Goal: Book appointment/travel/reservation

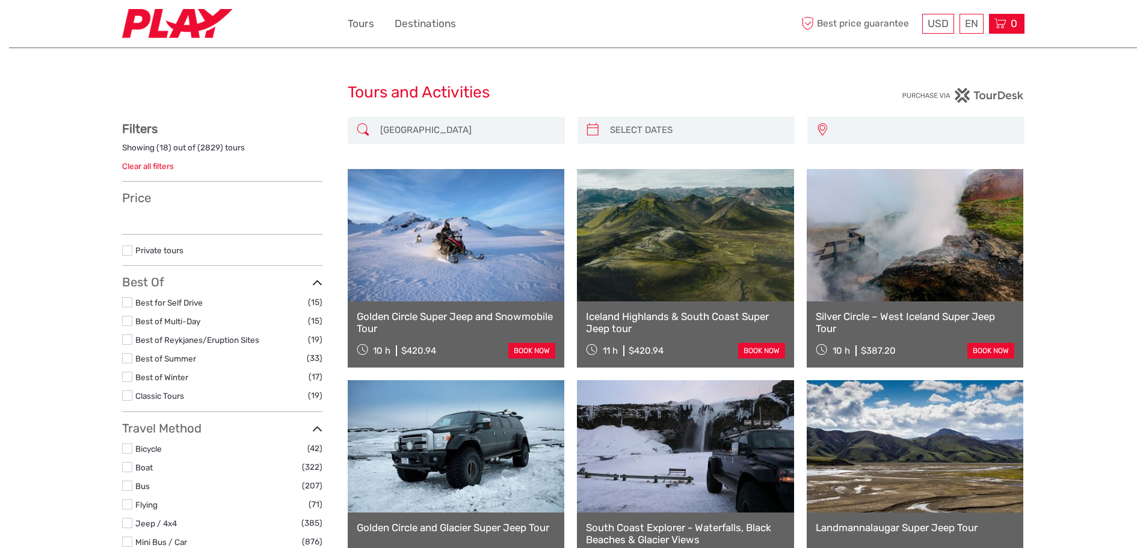
select select
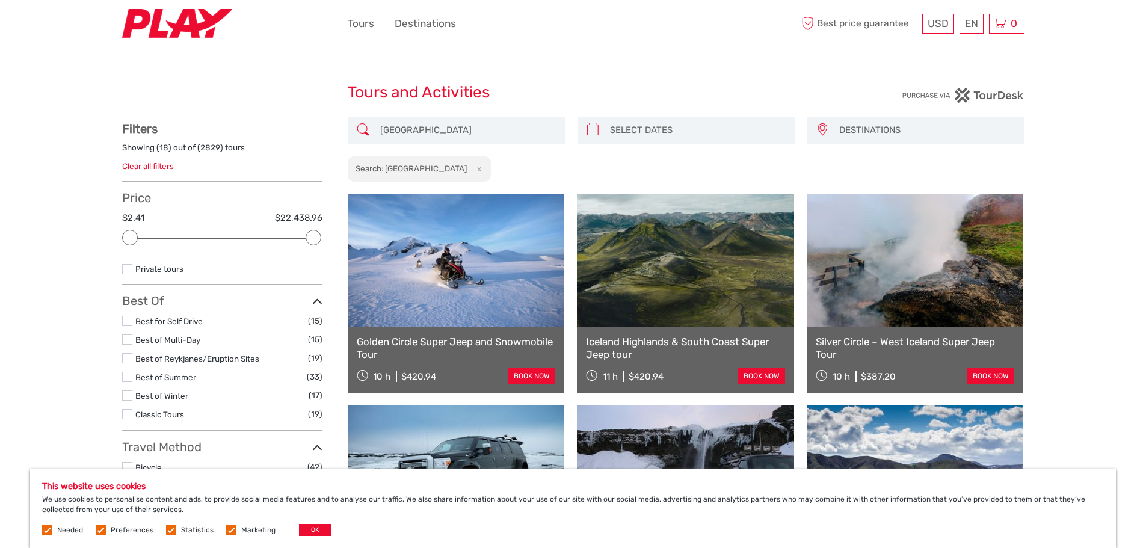
click at [197, 25] on img at bounding box center [177, 23] width 110 height 29
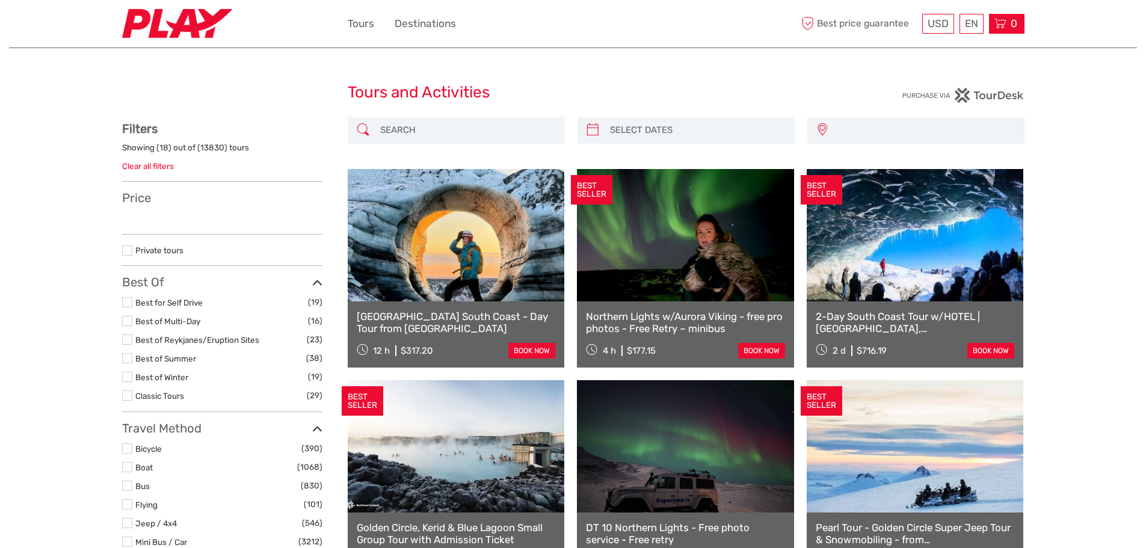
select select
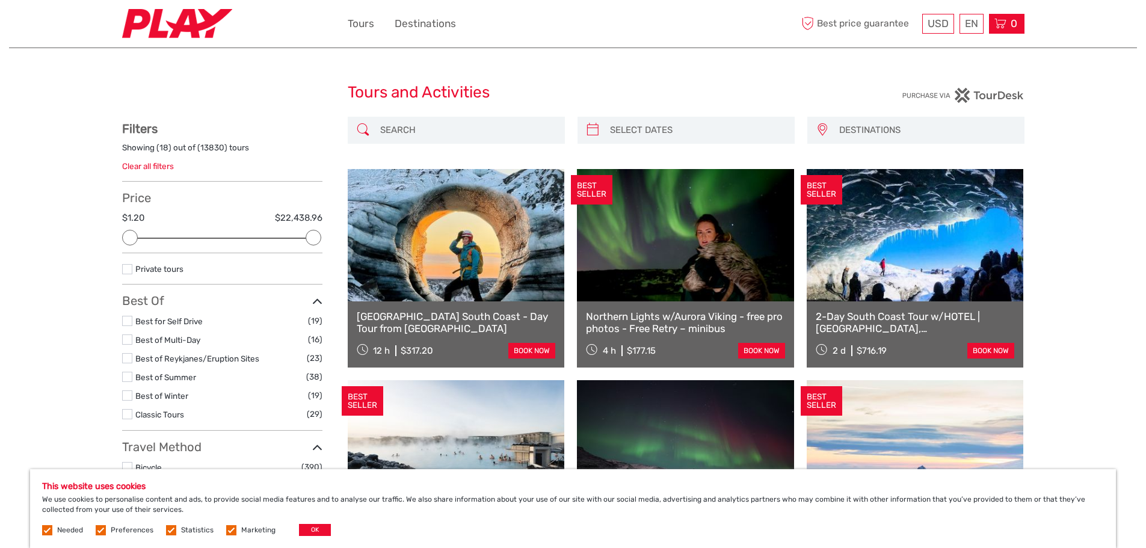
click at [999, 28] on icon at bounding box center [1000, 23] width 12 height 15
